Goal: Information Seeking & Learning: Learn about a topic

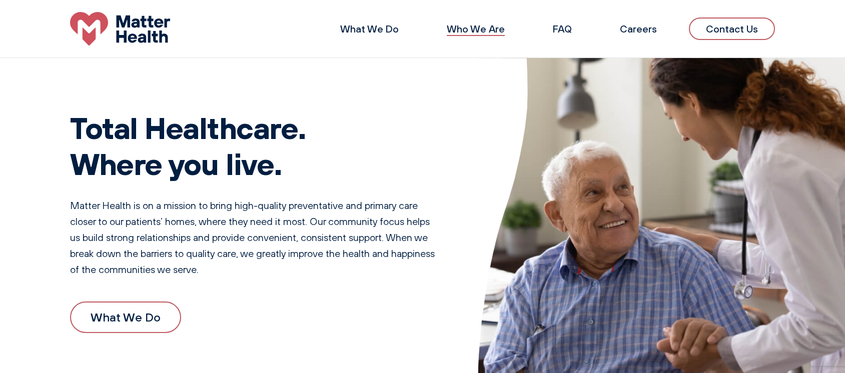
click at [497, 31] on link "Who We Are" at bounding box center [476, 29] width 58 height 13
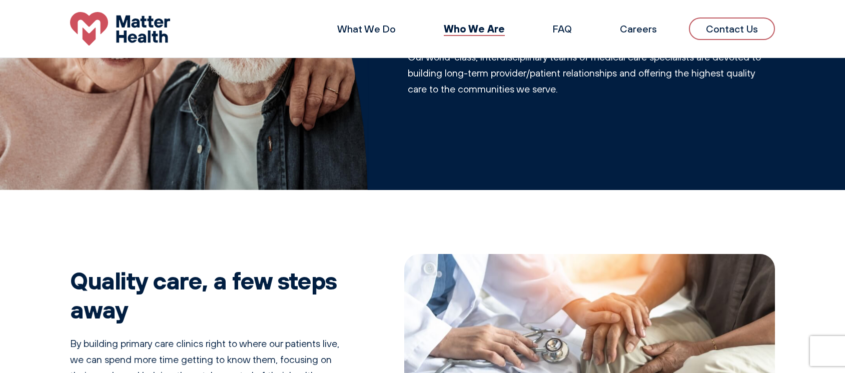
scroll to position [9, 0]
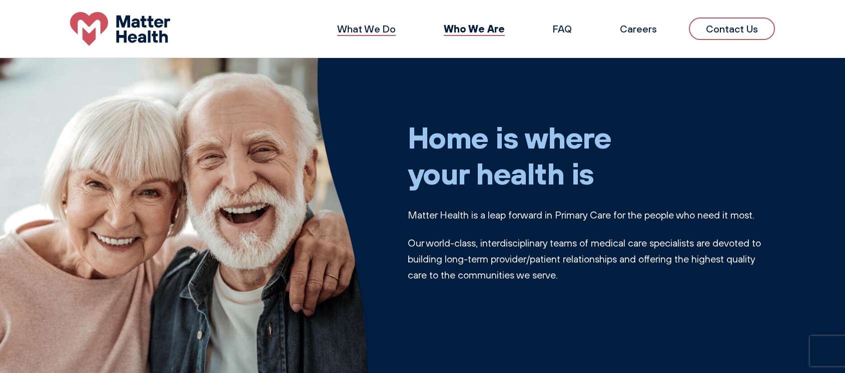
click at [369, 31] on link "What We Do" at bounding box center [366, 29] width 59 height 13
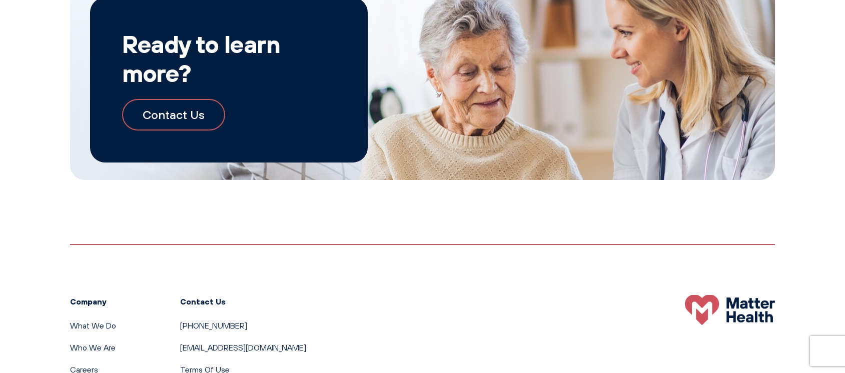
scroll to position [1152, 0]
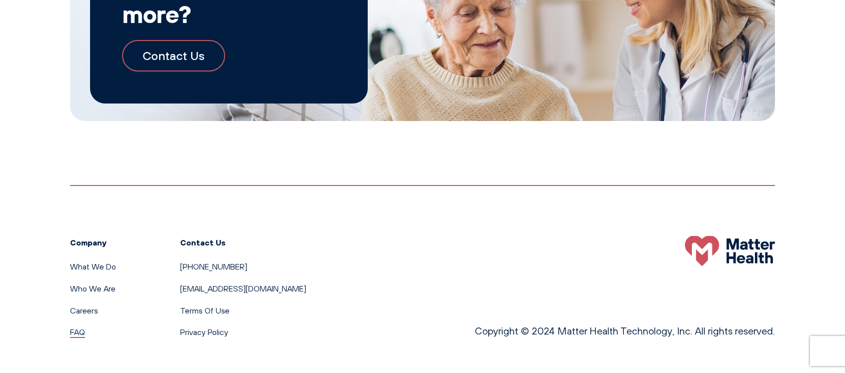
click at [79, 327] on link "FAQ" at bounding box center [77, 332] width 15 height 10
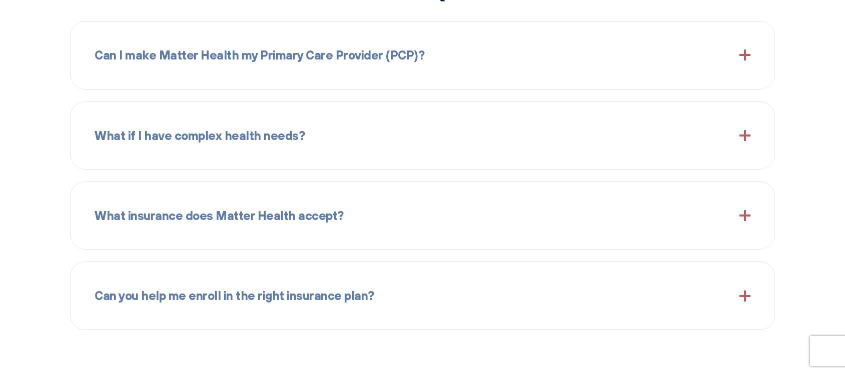
scroll to position [1195, 0]
click at [713, 59] on div "Can I make Matter Health my Primary Care Provider (PCP)?" at bounding box center [423, 54] width 656 height 43
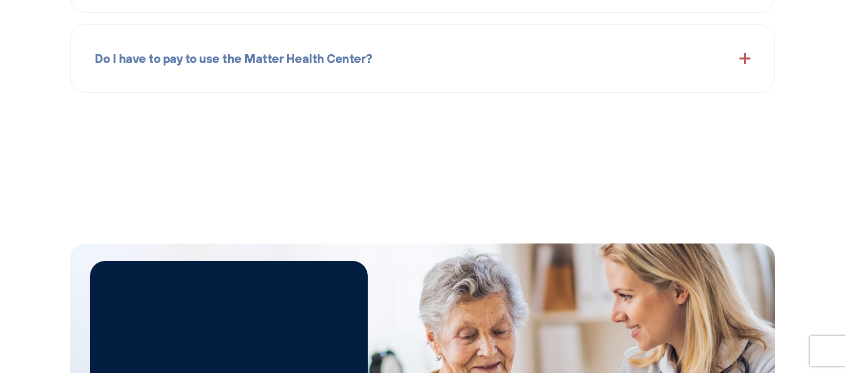
scroll to position [1545, 0]
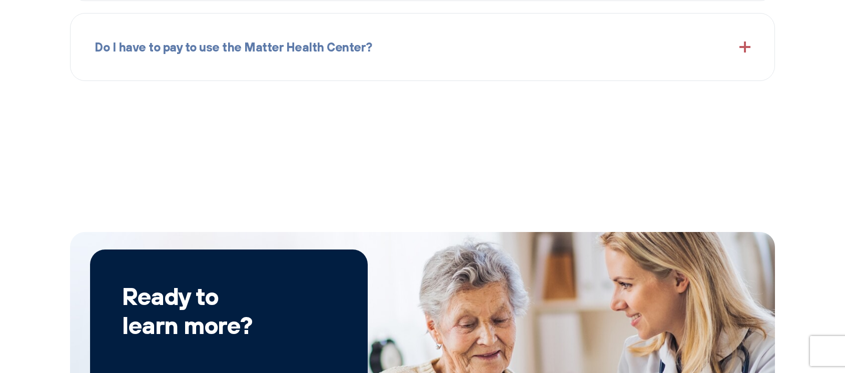
click at [432, 46] on div "Do I have to pay to use the Matter Health Center?" at bounding box center [423, 47] width 656 height 43
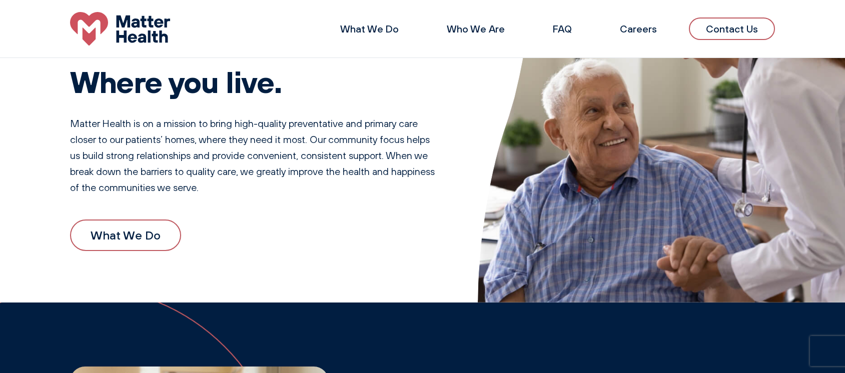
scroll to position [0, 0]
